Goal: Information Seeking & Learning: Learn about a topic

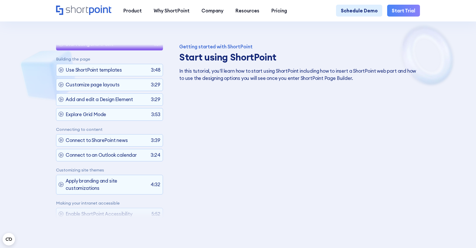
scroll to position [28, 0]
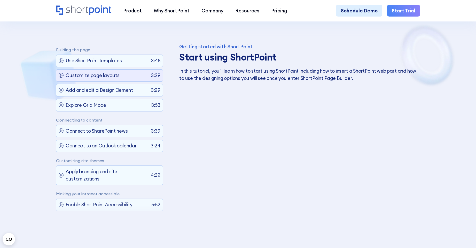
click at [105, 74] on p "Customize page layouts" at bounding box center [93, 75] width 54 height 7
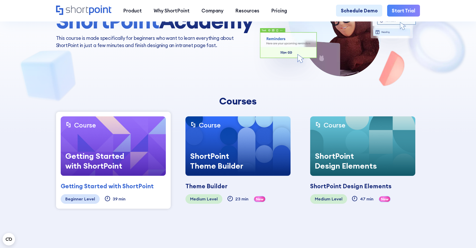
scroll to position [65, 0]
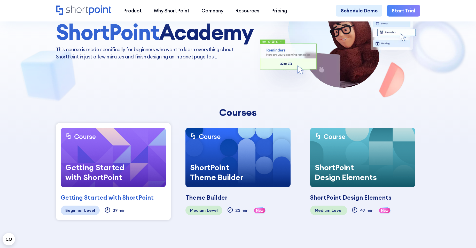
click at [91, 8] on icon "Home" at bounding box center [100, 10] width 22 height 10
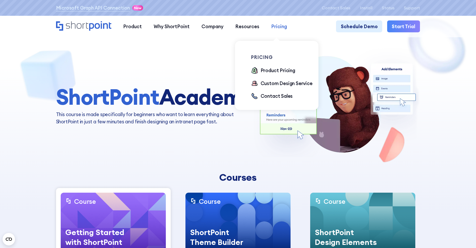
click at [279, 25] on div "Pricing" at bounding box center [279, 26] width 16 height 7
click at [273, 70] on div "Product Pricing" at bounding box center [278, 70] width 35 height 7
